Goal: Navigation & Orientation: Find specific page/section

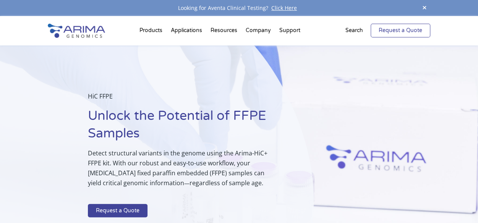
click at [401, 26] on link "Request a Quote" at bounding box center [401, 31] width 60 height 14
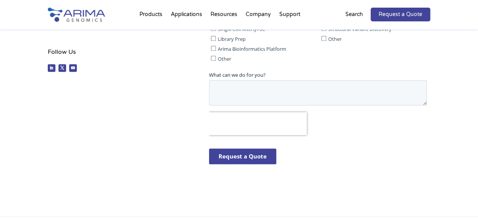
scroll to position [308, 0]
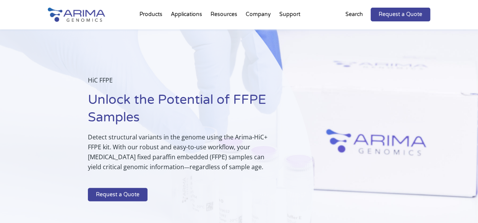
click at [130, 165] on p "Detect structural variants in the genome using the Arima-HiC+ FFPE kit. With ou…" at bounding box center [182, 155] width 188 height 46
click at [137, 198] on link "Request a Quote" at bounding box center [118, 195] width 60 height 14
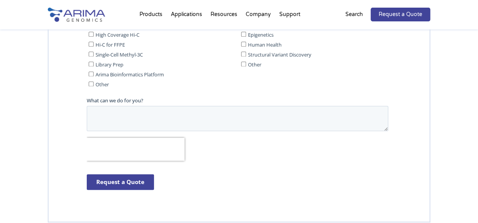
scroll to position [1922, 0]
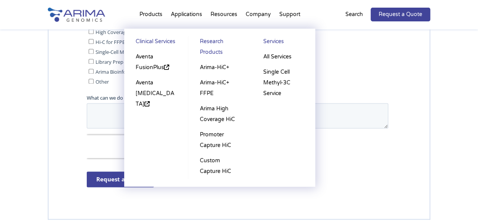
click at [156, 16] on li "Products Clinical Services Aventa FusionPlus Aventa Lymphoma Research Products …" at bounding box center [150, 16] width 31 height 26
click at [154, 15] on li "Products Clinical Services Aventa FusionPlus Aventa Lymphoma Research Products …" at bounding box center [150, 16] width 31 height 26
click at [209, 65] on link "Arima-HiC+" at bounding box center [220, 67] width 48 height 15
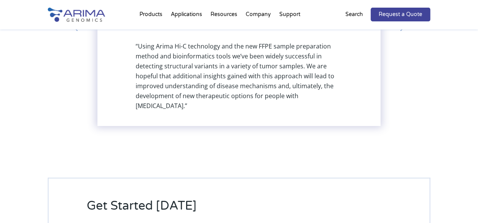
scroll to position [1608, 0]
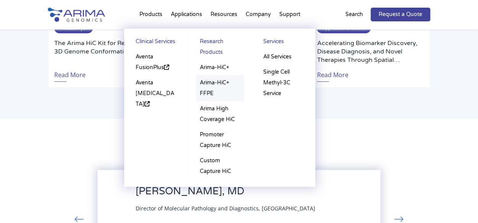
click at [205, 86] on link "Arima-HiC+ FFPE" at bounding box center [220, 88] width 48 height 26
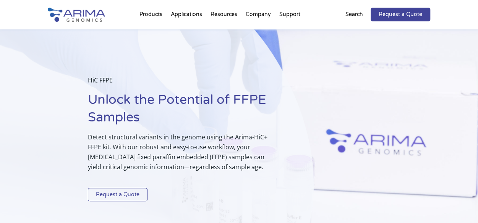
click at [140, 191] on link "Request a Quote" at bounding box center [118, 195] width 60 height 14
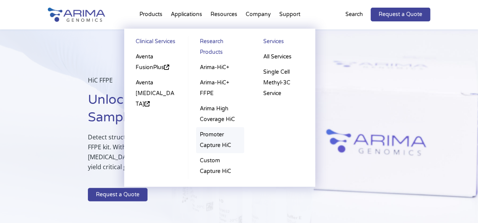
click at [218, 145] on link "Promoter Capture HiC" at bounding box center [220, 140] width 48 height 26
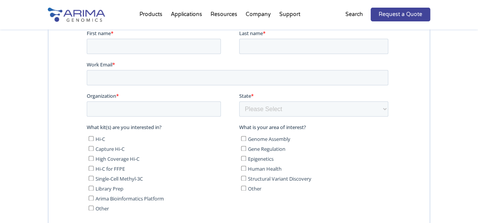
scroll to position [2074, 0]
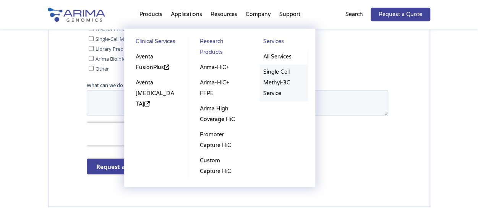
click at [283, 79] on link "Single Cell Methyl-3C Service" at bounding box center [284, 83] width 49 height 37
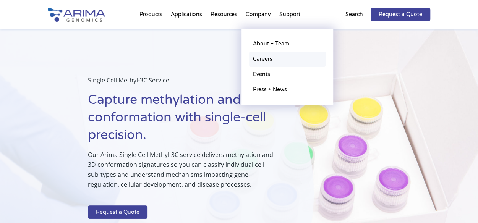
click at [263, 57] on link "Careers" at bounding box center [287, 59] width 76 height 15
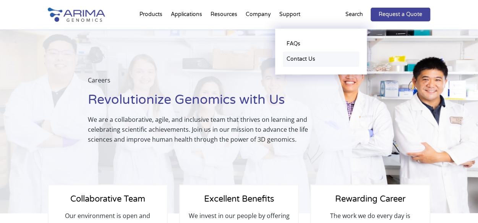
click at [303, 56] on link "Contact Us" at bounding box center [321, 59] width 76 height 15
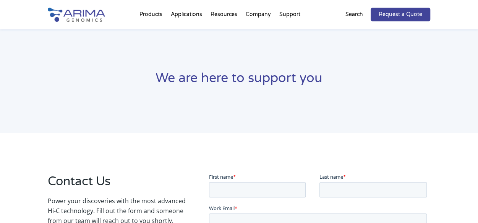
click at [432, 110] on div "We are here to support you" at bounding box center [239, 81] width 478 height 104
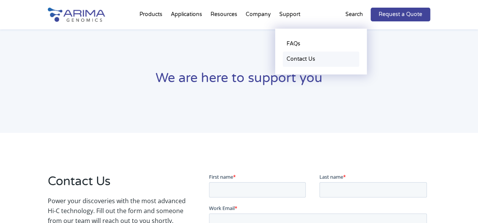
click at [296, 60] on link "Contact Us" at bounding box center [321, 59] width 76 height 15
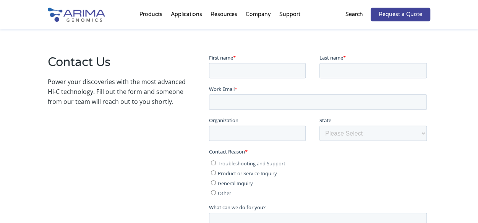
scroll to position [125, 0]
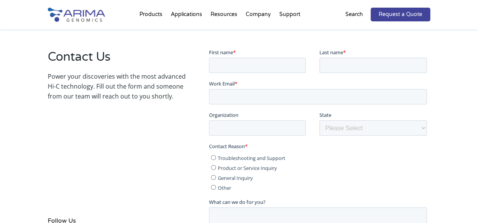
click at [78, 16] on img at bounding box center [76, 15] width 57 height 14
